Goal: Obtain resource: Download file/media

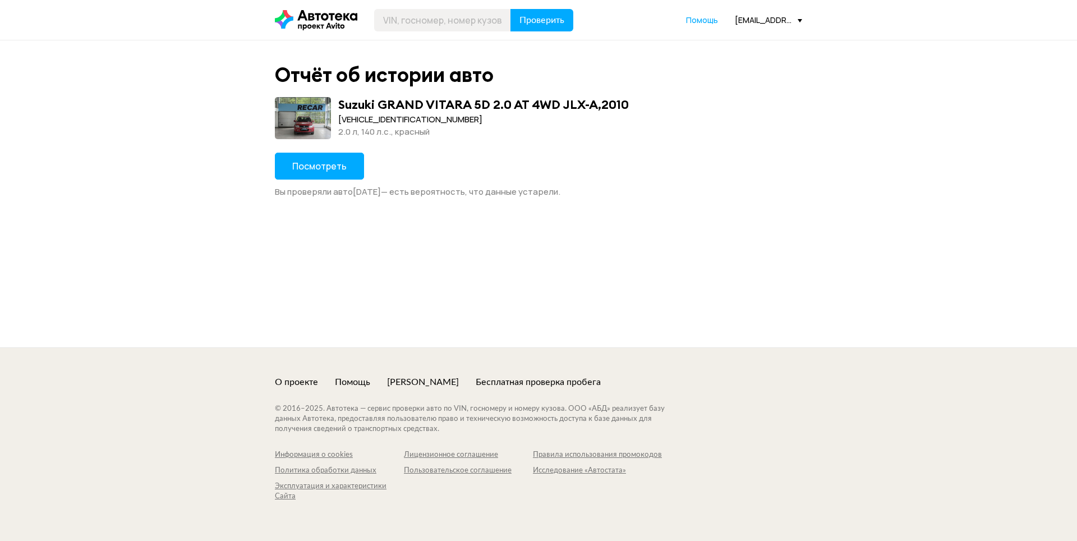
click at [331, 169] on span "Посмотреть" at bounding box center [319, 166] width 54 height 12
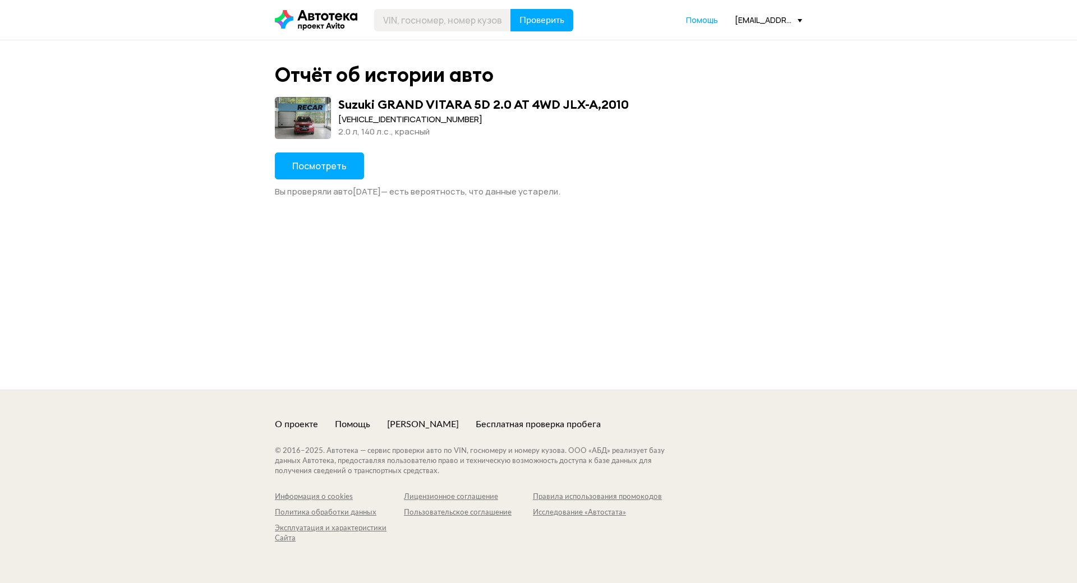
click at [412, 156] on div "Посмотреть Вы проверяли авто 17 августа 2025 года — есть вероятность, что данны…" at bounding box center [538, 175] width 527 height 45
click at [340, 159] on button "Посмотреть" at bounding box center [319, 166] width 89 height 27
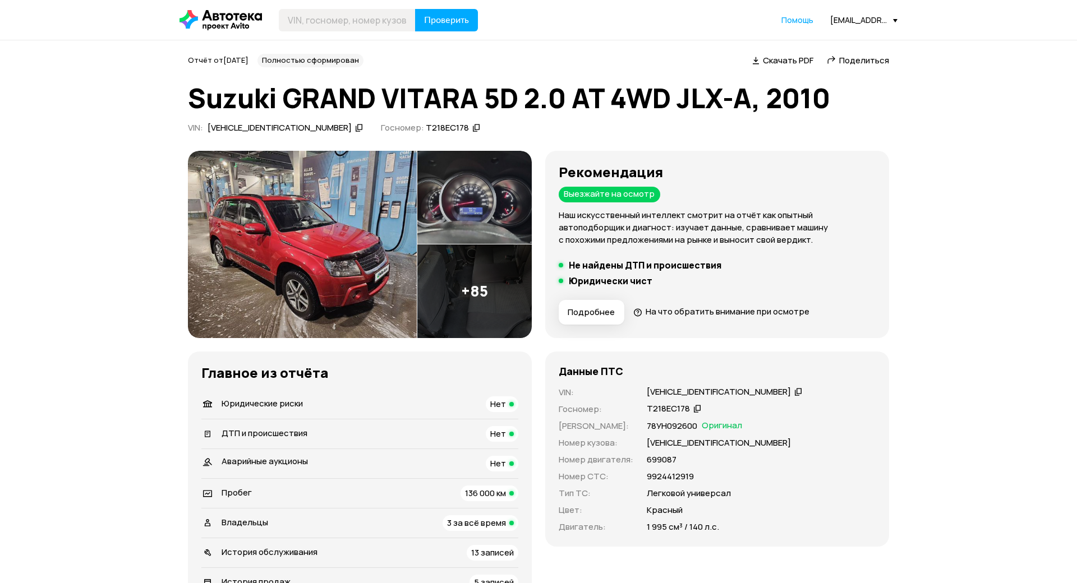
click at [798, 58] on span "Скачать PDF" at bounding box center [788, 60] width 50 height 12
click at [862, 21] on div "[EMAIL_ADDRESS][DOMAIN_NAME]" at bounding box center [863, 20] width 67 height 11
click at [826, 99] on span "Профиль" at bounding box center [816, 97] width 43 height 13
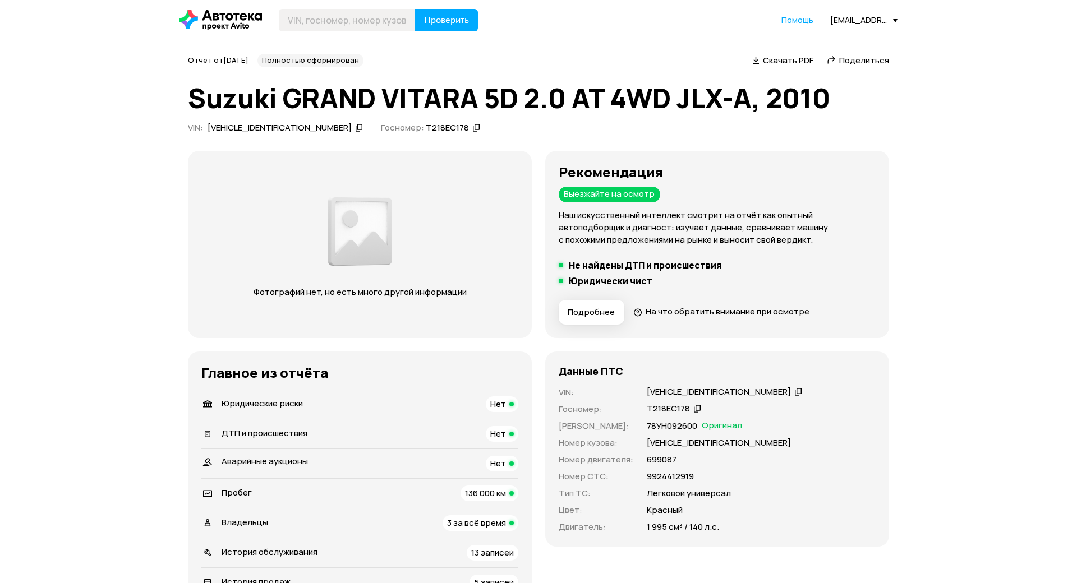
click at [879, 22] on div "[EMAIL_ADDRESS][DOMAIN_NAME]" at bounding box center [863, 20] width 67 height 11
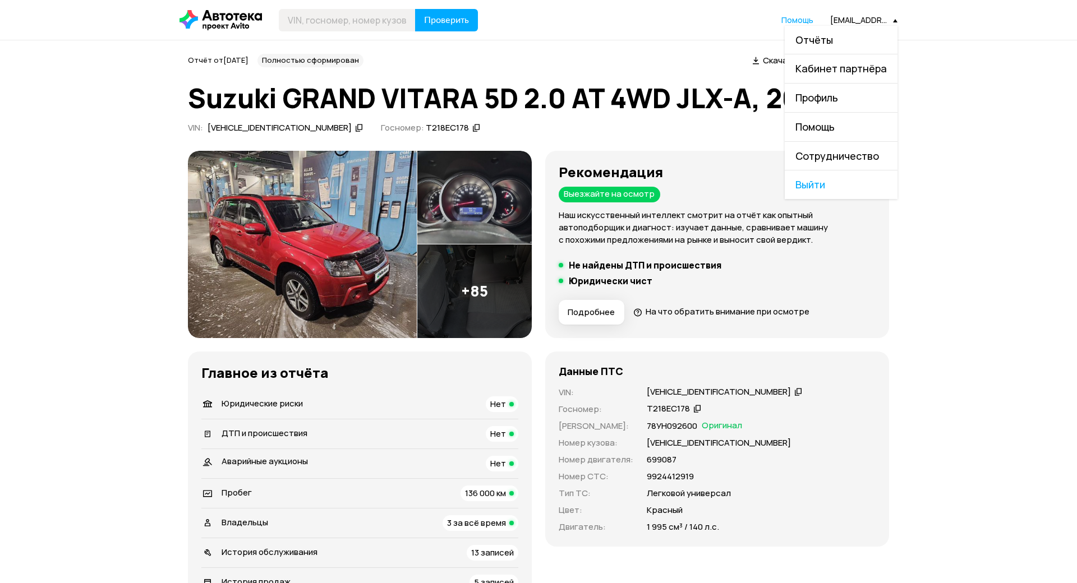
click at [816, 193] on span "Выйти" at bounding box center [841, 185] width 113 height 29
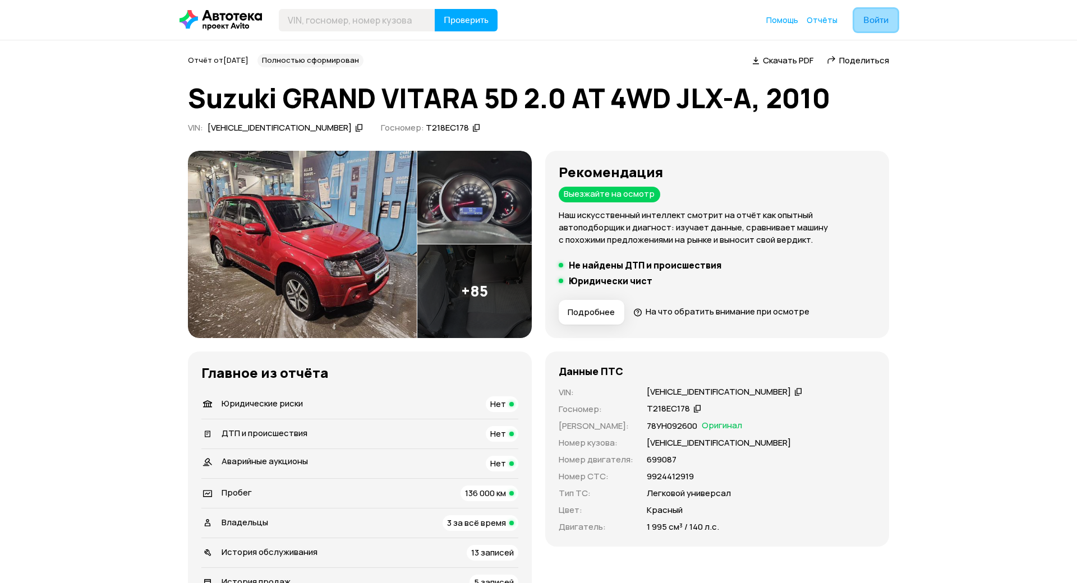
click at [870, 12] on button "Войти" at bounding box center [875, 20] width 43 height 22
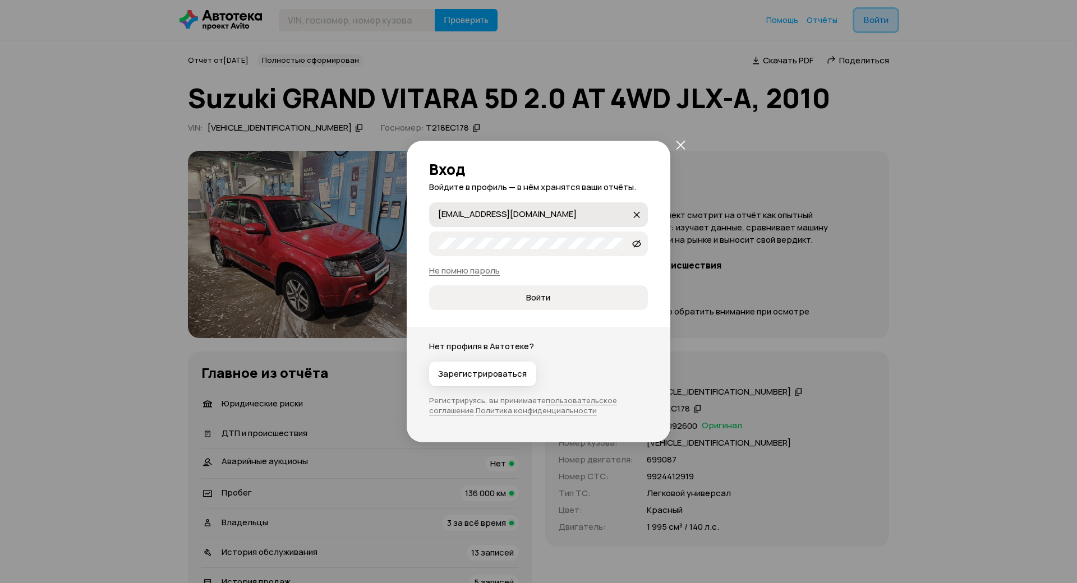
click at [616, 202] on label "dmitry.goldenkov@gmail.com dmitry.goldenkov@gmail.com" at bounding box center [538, 214] width 219 height 25
click at [616, 209] on input "[EMAIL_ADDRESS][DOMAIN_NAME]" at bounding box center [534, 214] width 193 height 11
type input "Kapitoshca-3d@mail.ru"
click at [566, 292] on span "Войти" at bounding box center [538, 297] width 200 height 11
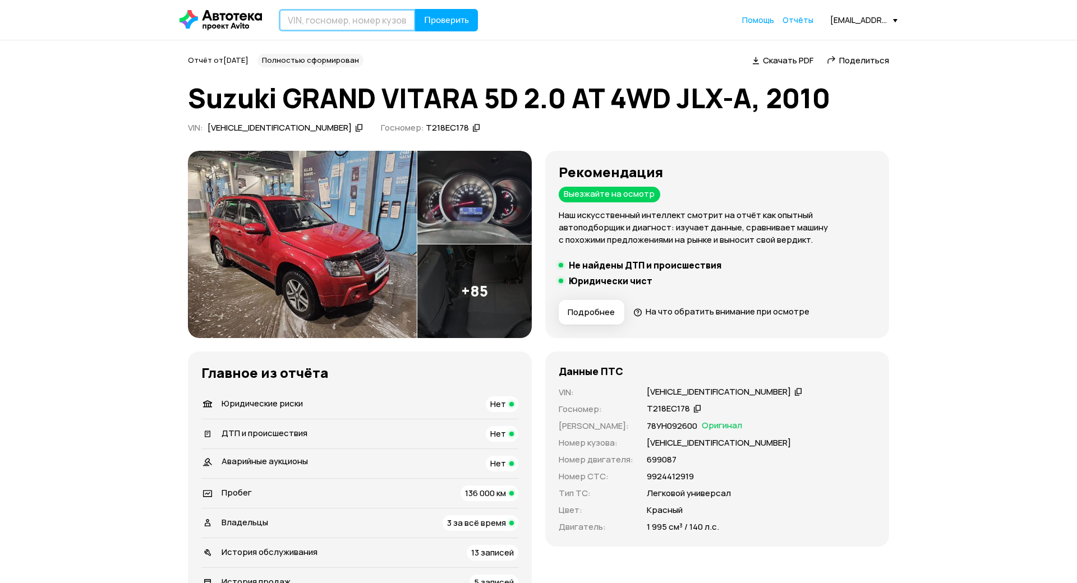
click at [344, 24] on input "text" at bounding box center [347, 20] width 137 height 22
paste input "5N1AL0MM9GC543571"
type input "5N1AL0MM9GC543571"
click at [427, 20] on span "Проверить" at bounding box center [446, 20] width 45 height 9
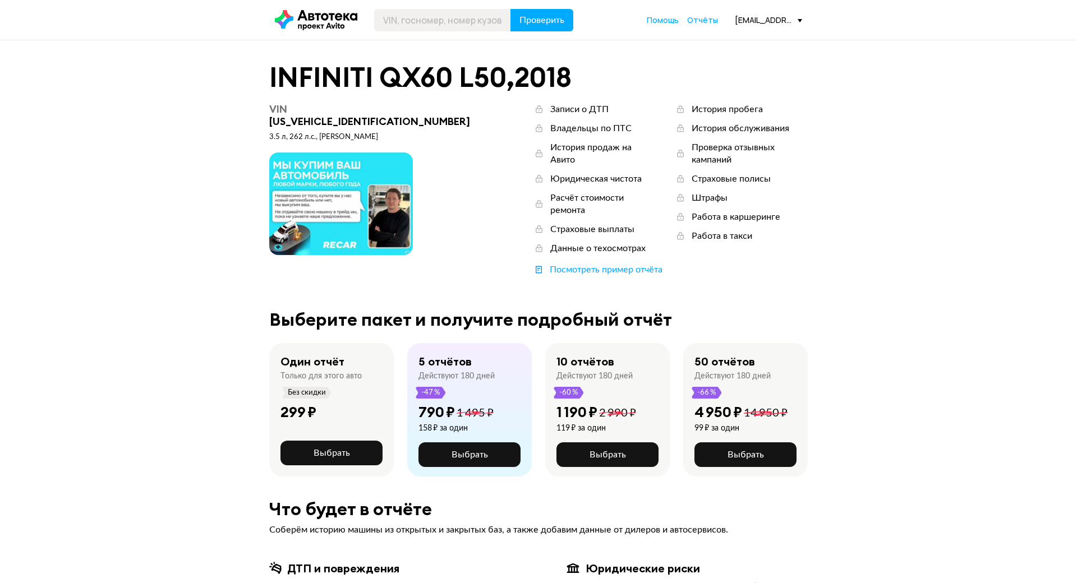
click at [757, 20] on div "kapitoshca-3d@mail.ru" at bounding box center [768, 20] width 67 height 11
click at [734, 154] on span "Выйти" at bounding box center [749, 156] width 105 height 29
click at [794, 21] on button "Войти" at bounding box center [780, 20] width 43 height 22
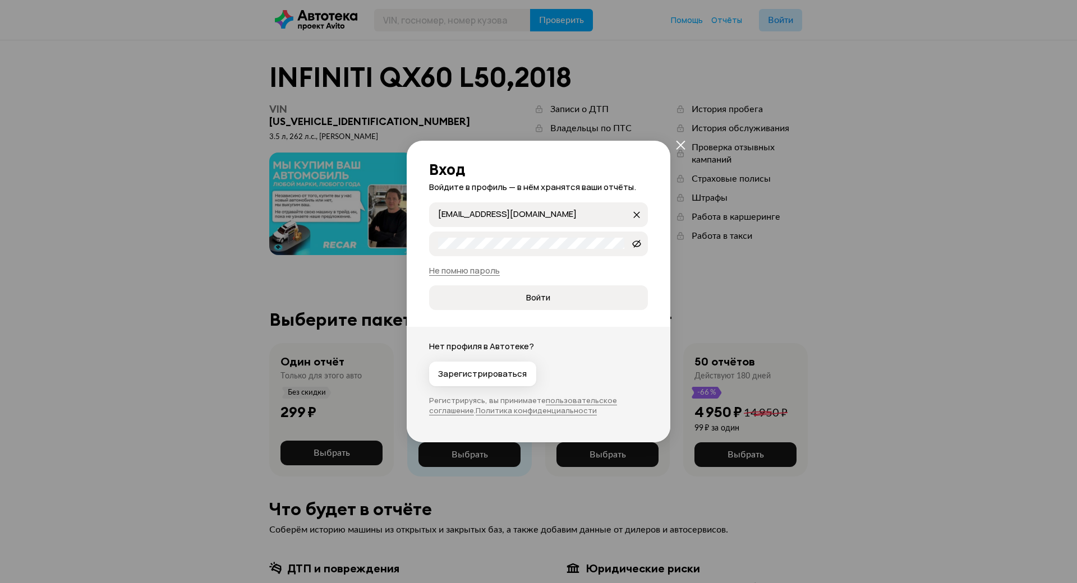
click at [593, 209] on input "Kapitoshca-3d@mail.ru" at bounding box center [534, 214] width 193 height 11
type input "[EMAIL_ADDRESS][DOMAIN_NAME]"
click at [560, 292] on span "Войти" at bounding box center [538, 297] width 200 height 11
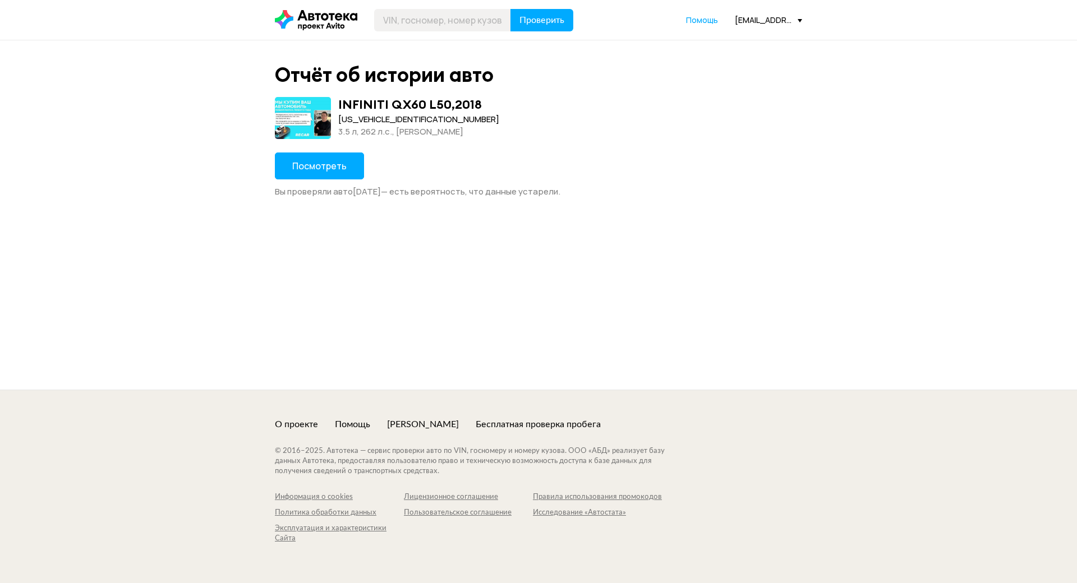
click at [336, 153] on button "Посмотреть" at bounding box center [319, 166] width 89 height 27
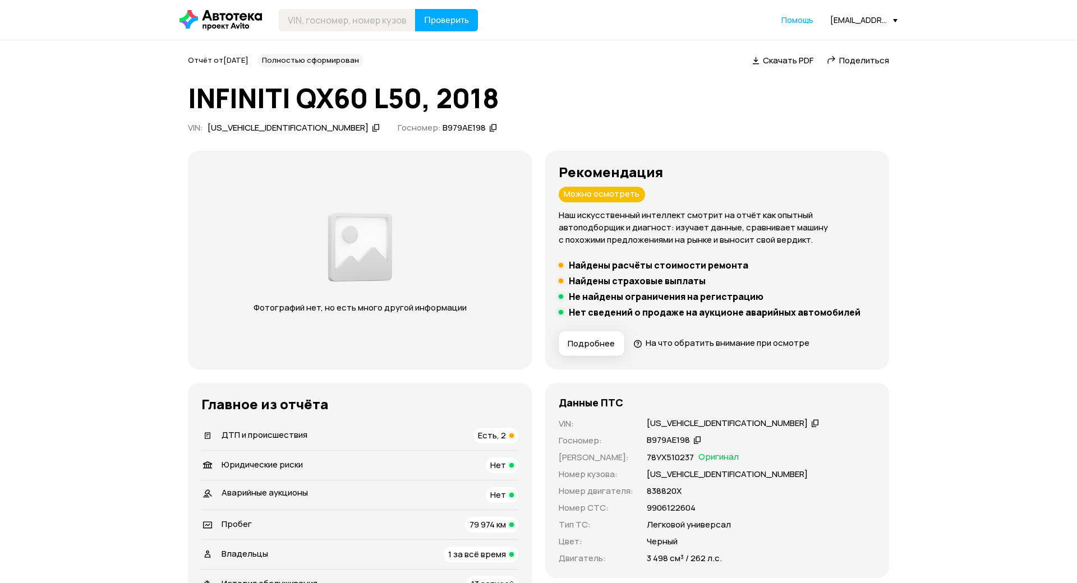
click at [771, 65] on span "Скачать PDF" at bounding box center [788, 60] width 50 height 12
